Goal: Transaction & Acquisition: Purchase product/service

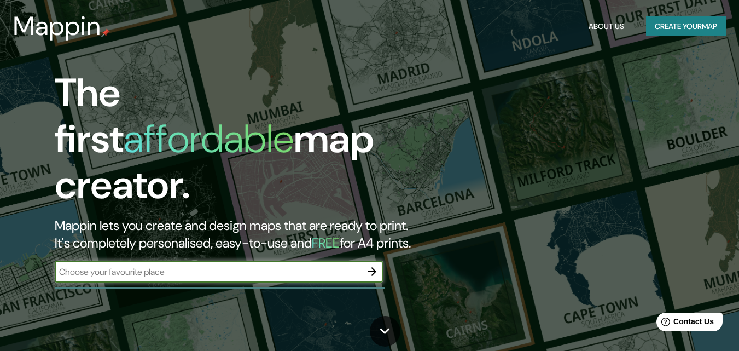
click at [211, 260] on div "​" at bounding box center [219, 271] width 328 height 22
type input "zakho"
click at [373, 267] on icon "button" at bounding box center [372, 271] width 9 height 9
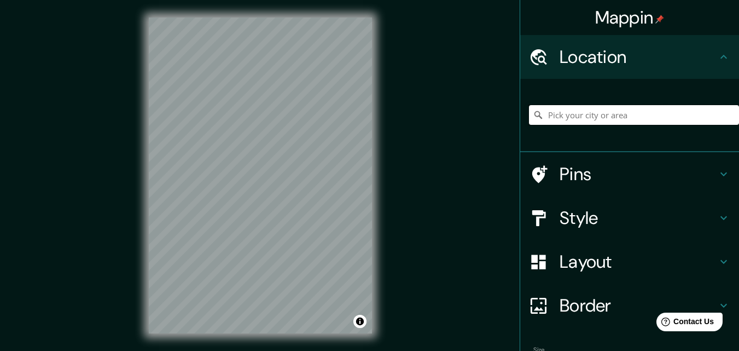
click at [586, 118] on input "Pick your city or area" at bounding box center [634, 115] width 210 height 20
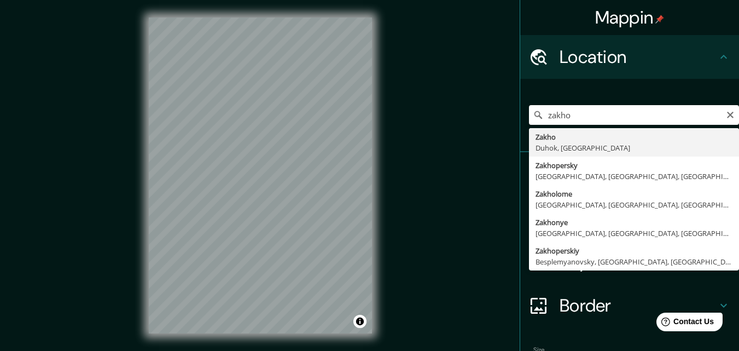
type input "Zakho, Duhok, [GEOGRAPHIC_DATA]"
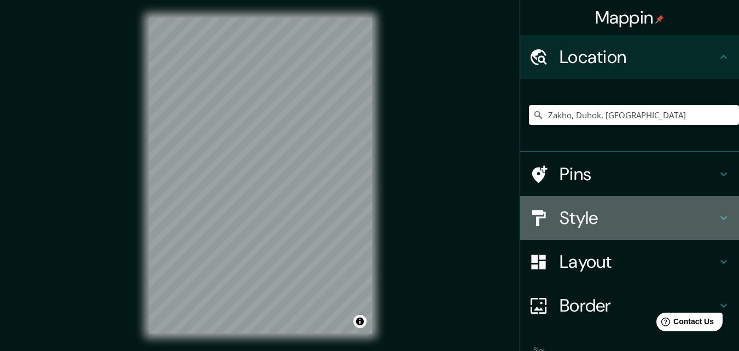
click at [605, 214] on h4 "Style" at bounding box center [639, 218] width 158 height 22
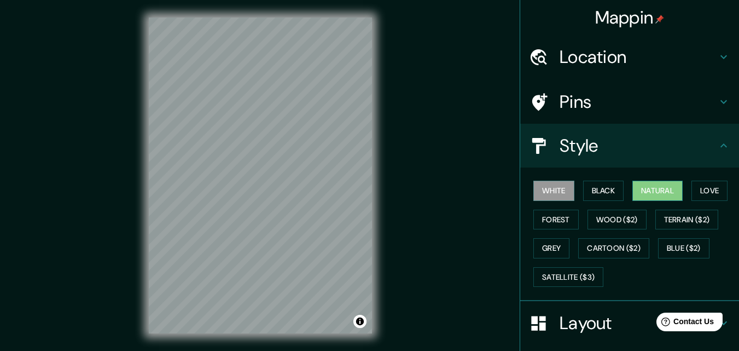
click at [651, 189] on button "Natural" at bounding box center [657, 191] width 50 height 20
click at [620, 219] on button "Wood ($2)" at bounding box center [617, 220] width 59 height 20
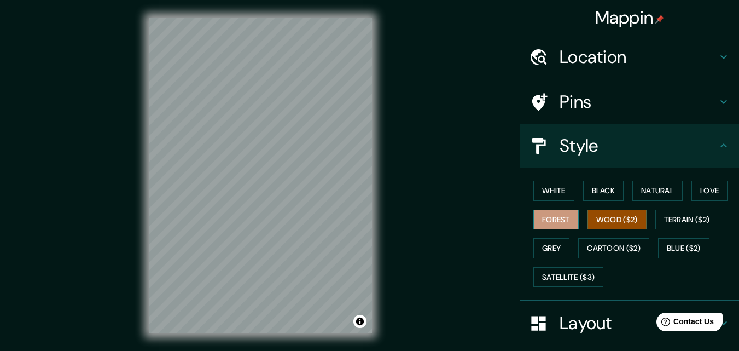
click at [553, 223] on button "Forest" at bounding box center [555, 220] width 45 height 20
click at [552, 253] on button "Grey" at bounding box center [551, 248] width 36 height 20
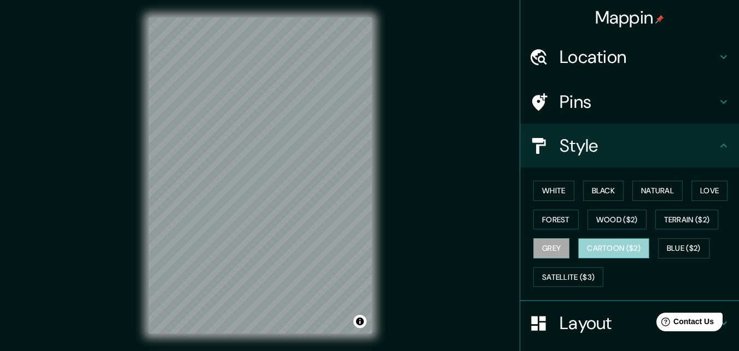
click at [605, 251] on button "Cartoon ($2)" at bounding box center [613, 248] width 71 height 20
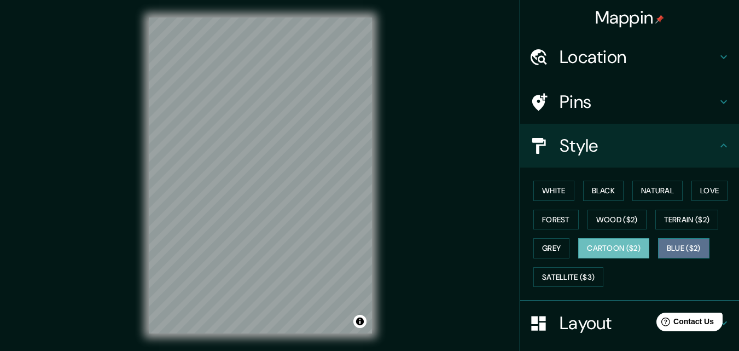
click at [687, 244] on button "Blue ($2)" at bounding box center [683, 248] width 51 height 20
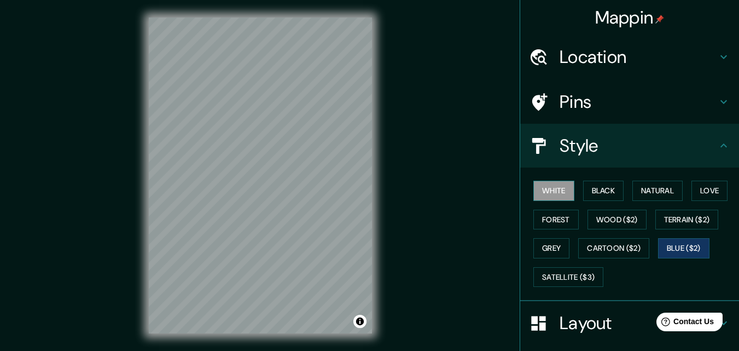
click at [539, 190] on button "White" at bounding box center [553, 191] width 41 height 20
click at [598, 190] on button "Black" at bounding box center [603, 191] width 41 height 20
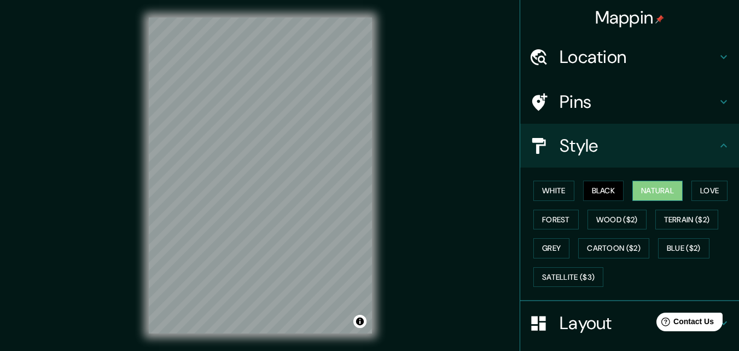
click at [652, 191] on button "Natural" at bounding box center [657, 191] width 50 height 20
click at [694, 190] on button "Love" at bounding box center [710, 191] width 36 height 20
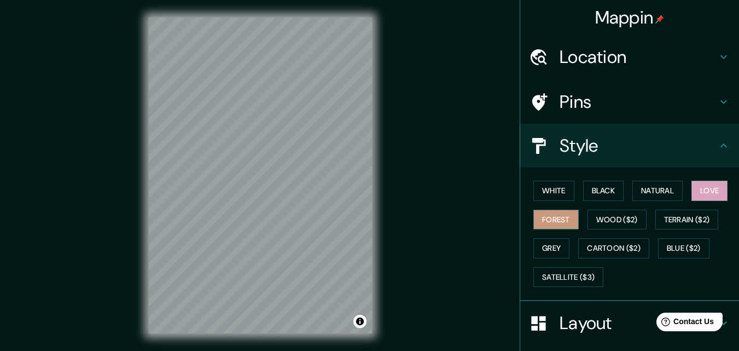
click at [544, 220] on button "Forest" at bounding box center [555, 220] width 45 height 20
click at [612, 227] on button "Wood ($2)" at bounding box center [617, 220] width 59 height 20
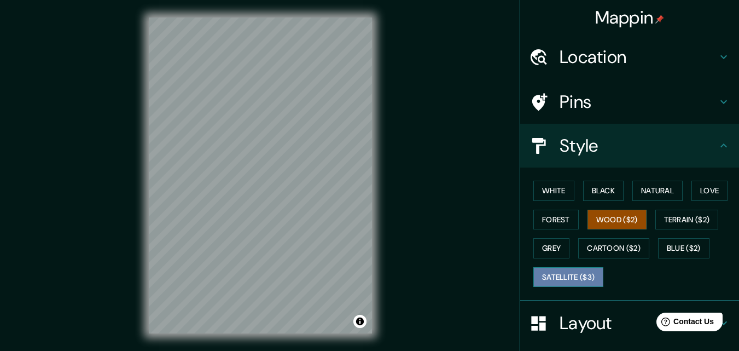
click at [542, 273] on button "Satellite ($3)" at bounding box center [568, 277] width 70 height 20
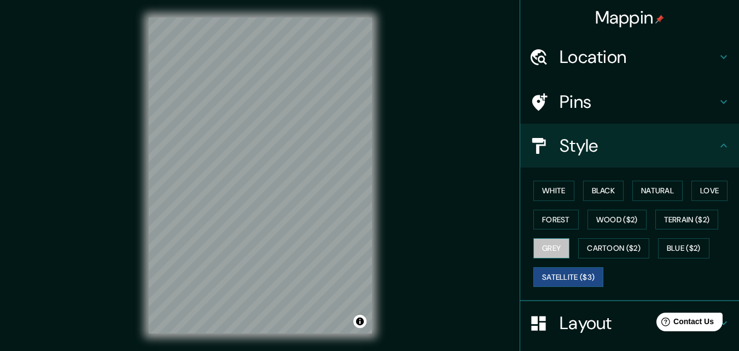
click at [541, 251] on button "Grey" at bounding box center [551, 248] width 36 height 20
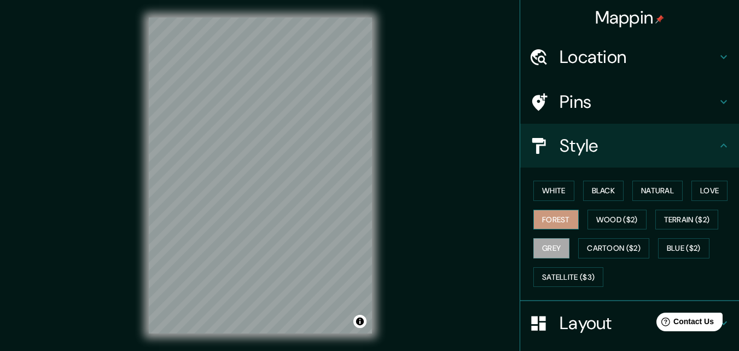
click at [550, 216] on button "Forest" at bounding box center [555, 220] width 45 height 20
click at [553, 182] on button "White" at bounding box center [553, 191] width 41 height 20
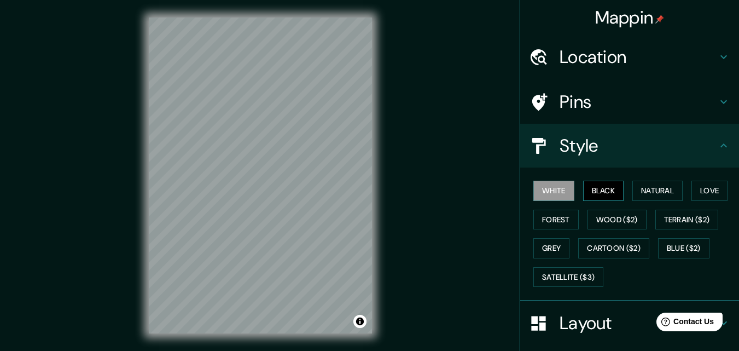
click at [597, 192] on button "Black" at bounding box center [603, 191] width 41 height 20
click at [654, 188] on button "Natural" at bounding box center [657, 191] width 50 height 20
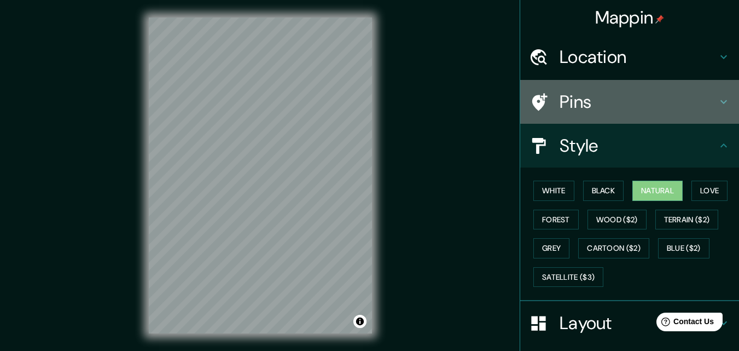
click at [602, 94] on h4 "Pins" at bounding box center [639, 102] width 158 height 22
